Goal: Task Accomplishment & Management: Complete application form

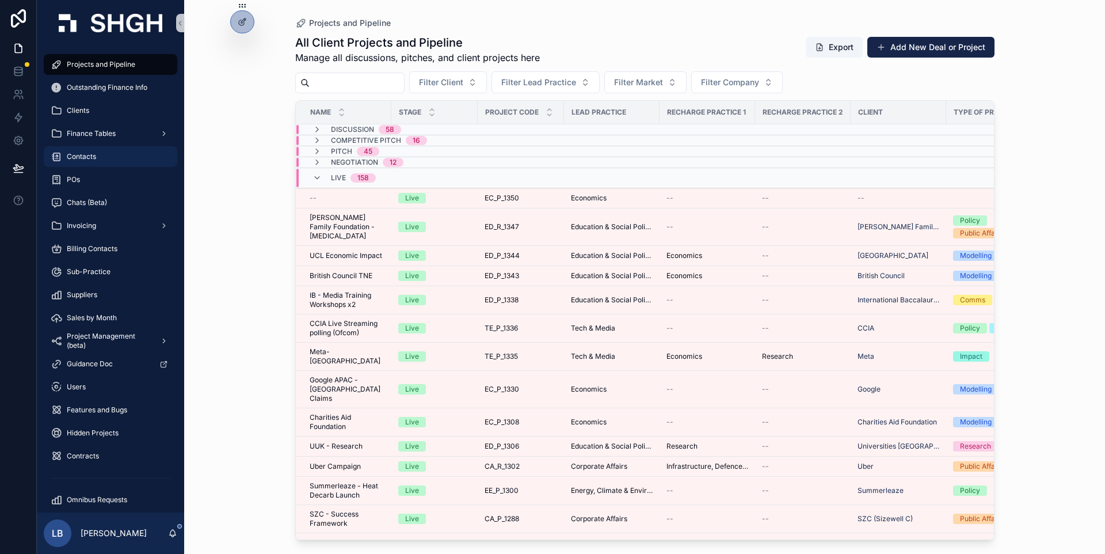
click at [111, 159] on div "Contacts" at bounding box center [111, 156] width 120 height 18
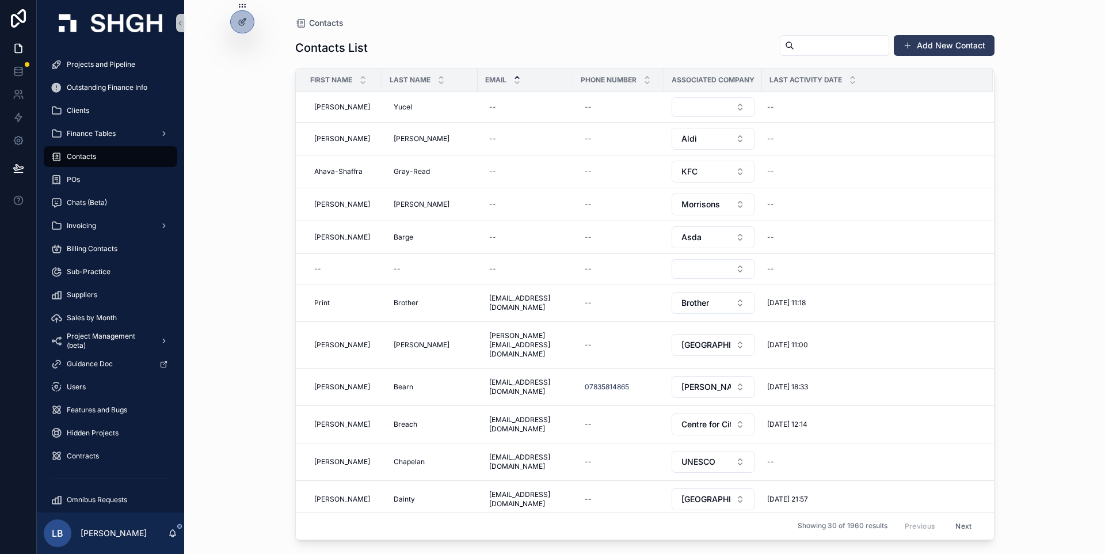
click at [932, 46] on button "Add New Contact" at bounding box center [944, 45] width 101 height 21
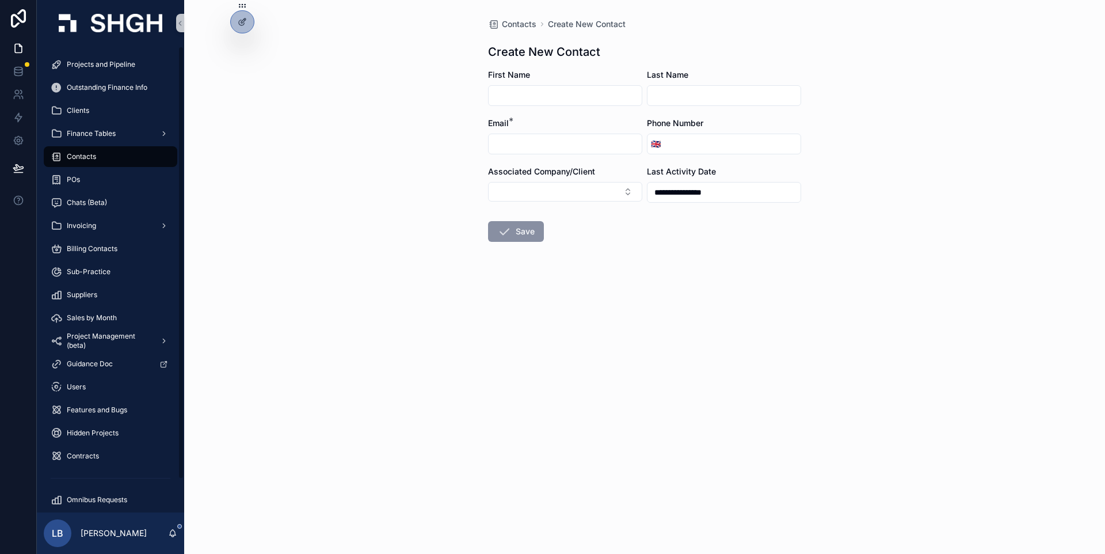
click at [108, 163] on div "Contacts" at bounding box center [111, 156] width 120 height 18
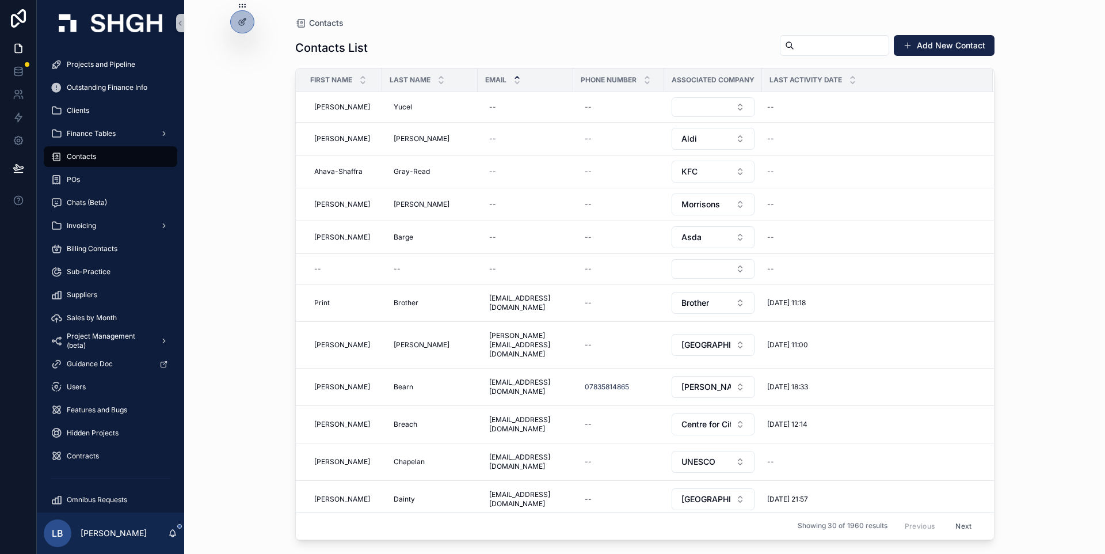
click at [1046, 375] on div "Contacts Contacts List Add New Contact First Name Last Name Email Phone Number …" at bounding box center [644, 277] width 921 height 554
click at [580, 268] on div "--" at bounding box center [618, 269] width 77 height 18
click at [973, 294] on div "02/06/2025 11:18 02/06/2025 11:18" at bounding box center [871, 303] width 216 height 18
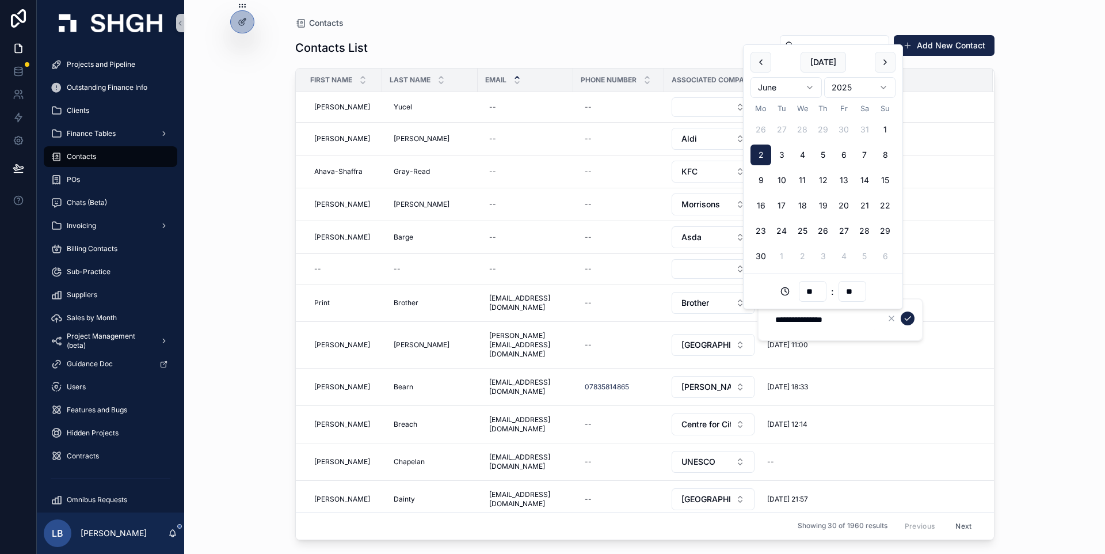
click at [1022, 285] on div "Contacts Contacts List Add New Contact First Name Last Name Email Phone Number …" at bounding box center [644, 277] width 921 height 554
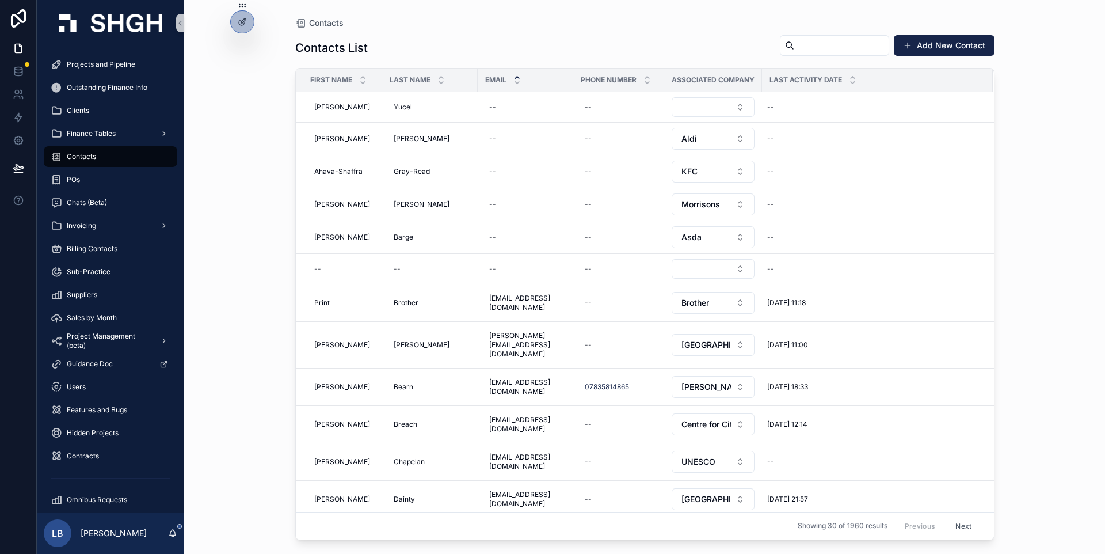
click at [1038, 290] on div "Contacts Contacts List Add New Contact First Name Last Name Email Phone Number …" at bounding box center [644, 277] width 921 height 554
click at [1030, 299] on div "Contacts Contacts List Add New Contact First Name Last Name Email Phone Number …" at bounding box center [644, 277] width 921 height 554
click at [1024, 223] on div "Contacts Contacts List Add New Contact First Name Last Name Email Phone Number …" at bounding box center [644, 277] width 921 height 554
